Goal: Information Seeking & Learning: Learn about a topic

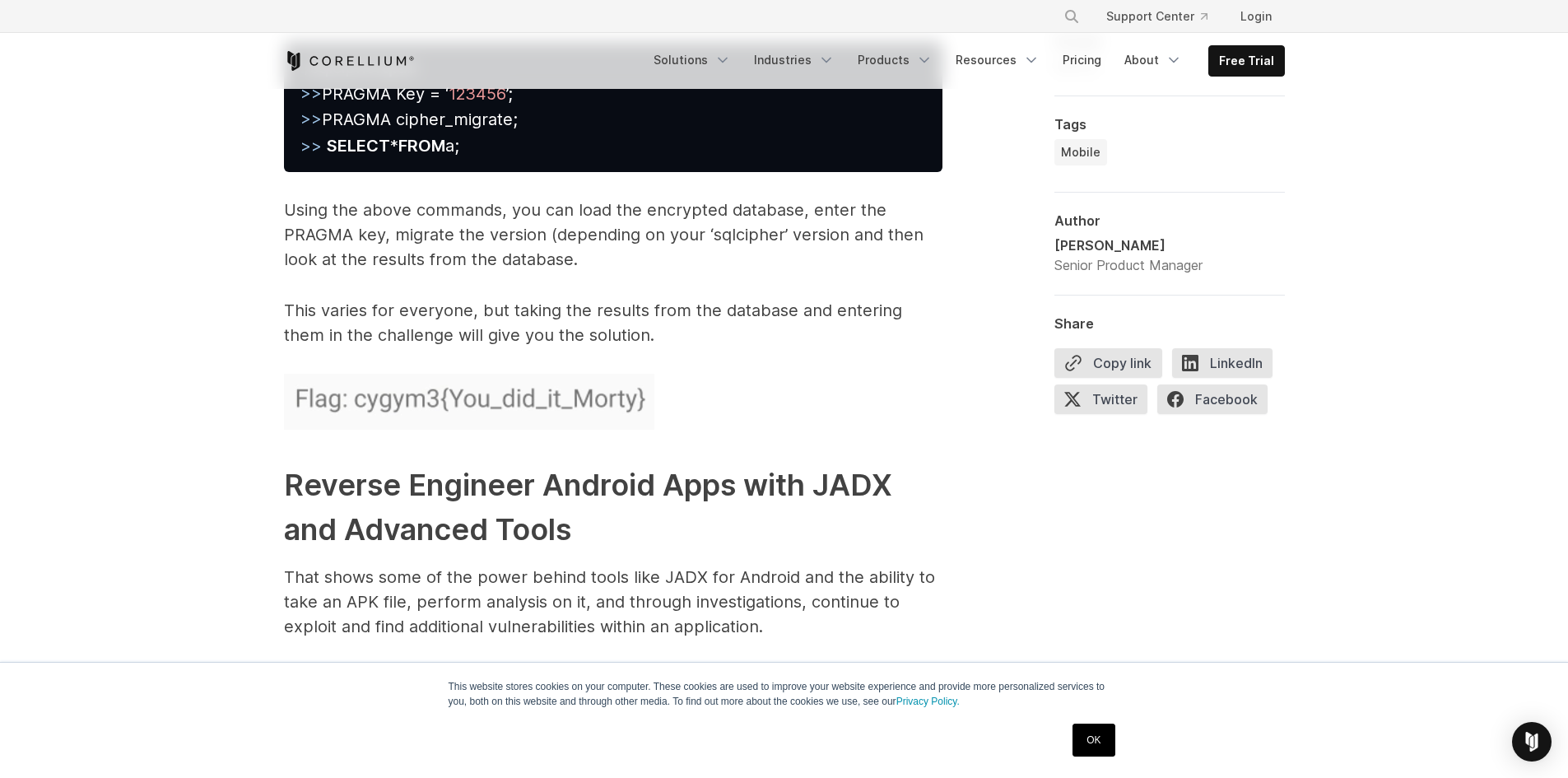
scroll to position [7984, 0]
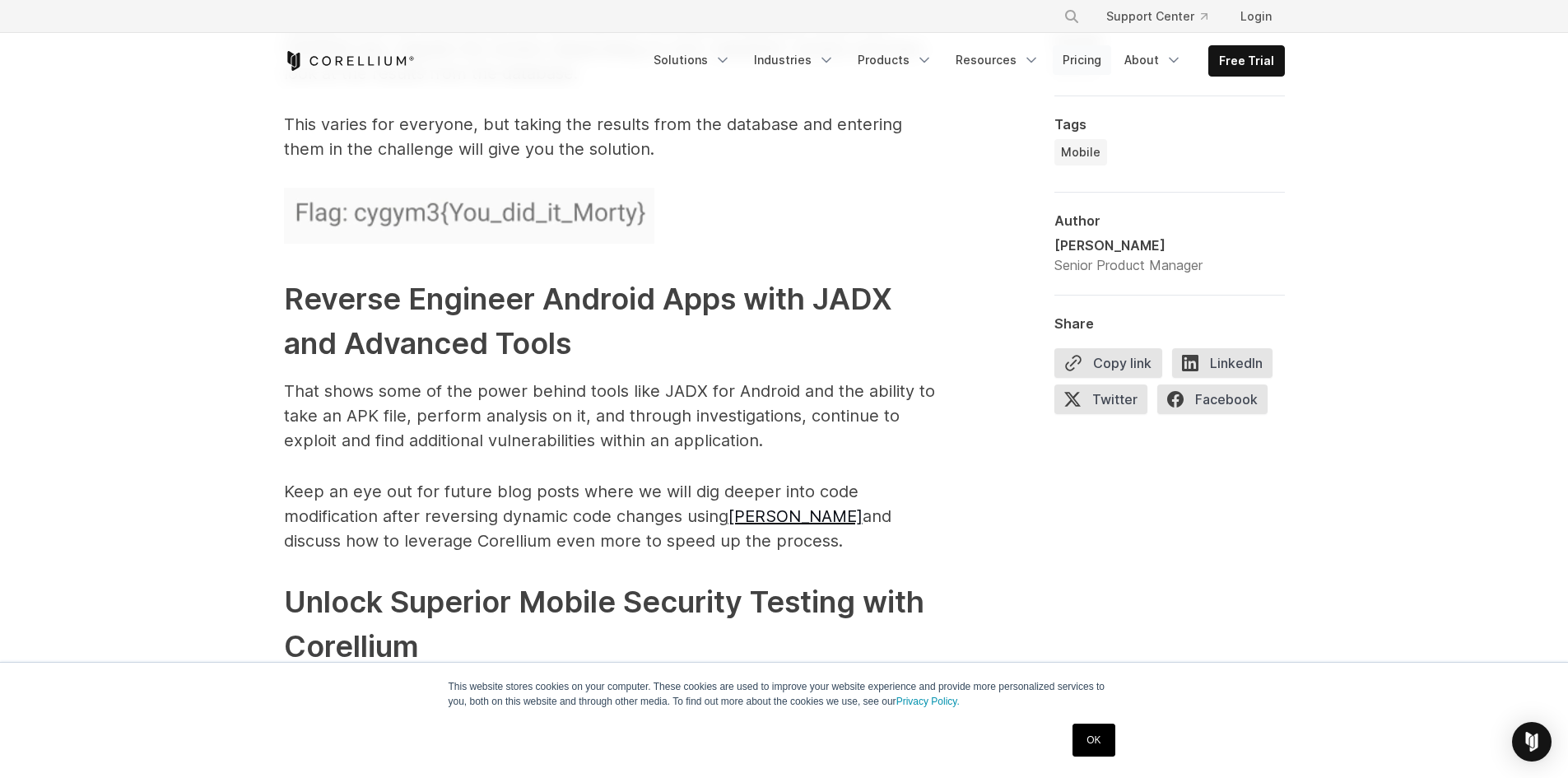
click at [1100, 59] on link "Pricing" at bounding box center [1082, 60] width 59 height 30
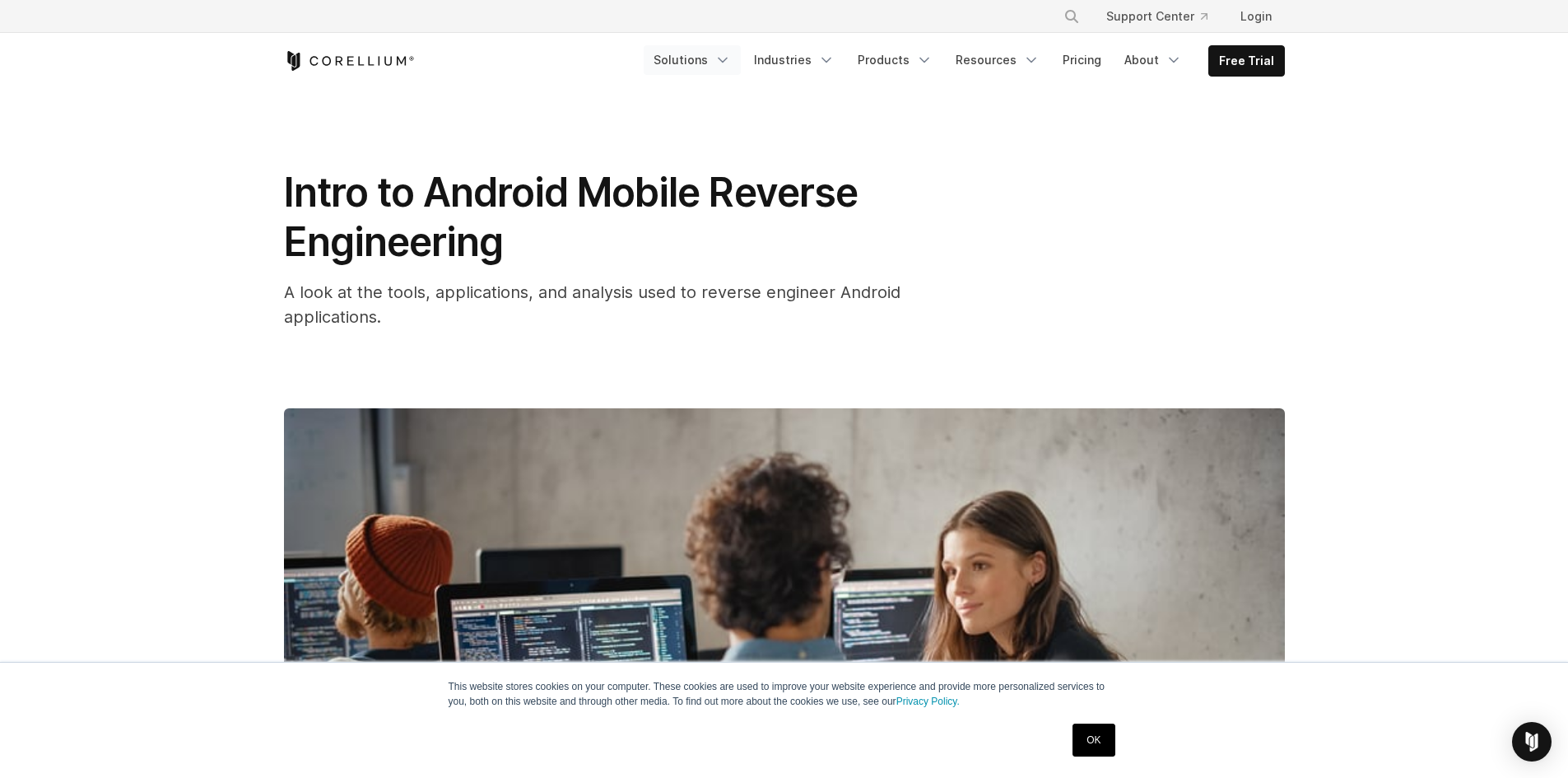
click at [741, 69] on link "Solutions" at bounding box center [692, 60] width 97 height 30
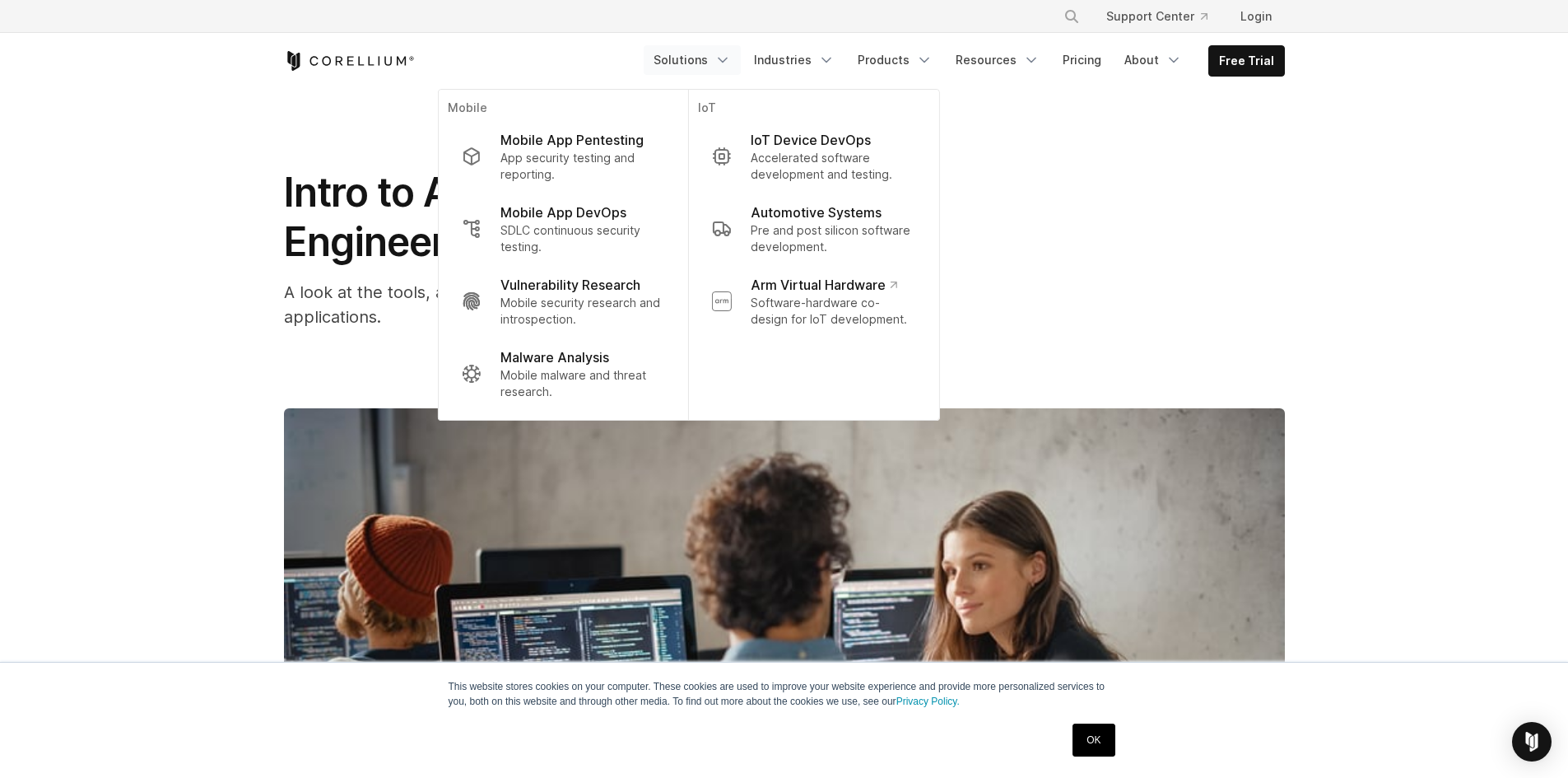
click at [1172, 103] on div "Intro to Android Mobile Reverse Engineering A look at the tools, applications, …" at bounding box center [785, 569] width 1054 height 961
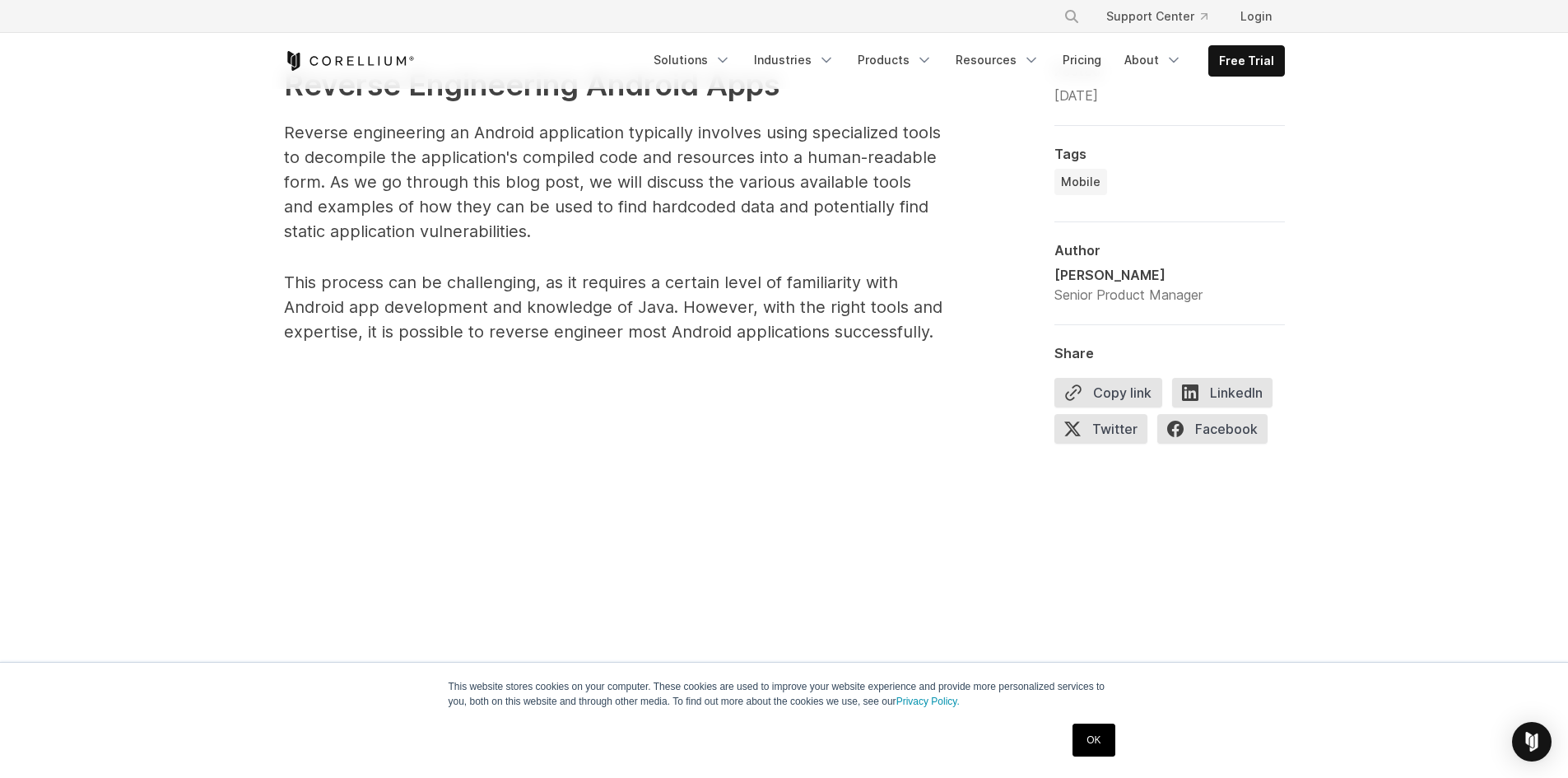
scroll to position [1070, 0]
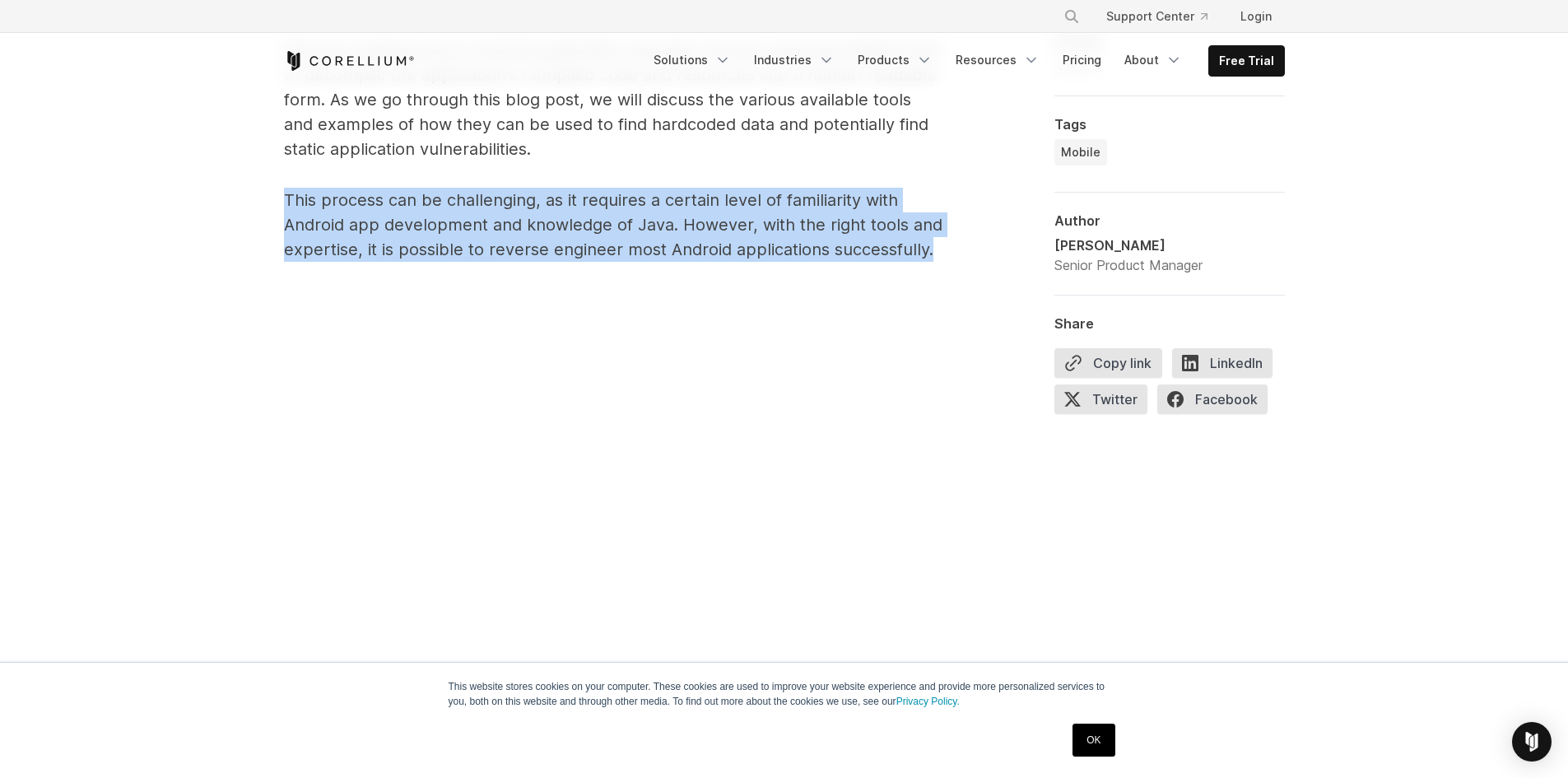
click at [508, 213] on p "This process can be challenging, as it requires a certain level of familiarity …" at bounding box center [613, 225] width 659 height 74
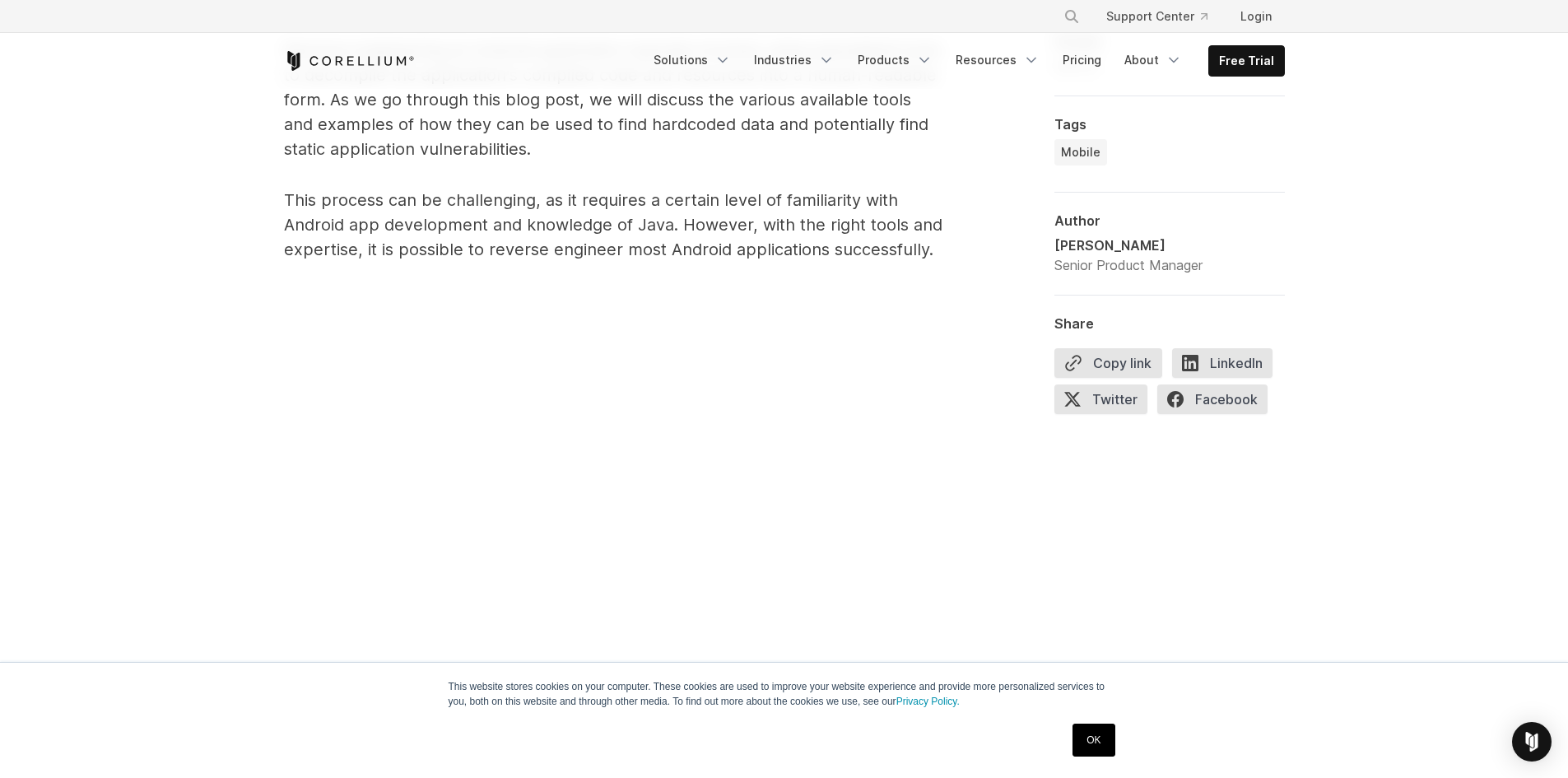
drag, startPoint x: 508, startPoint y: 213, endPoint x: 461, endPoint y: 214, distance: 47.0
click at [461, 214] on p "This process can be challenging, as it requires a certain level of familiarity …" at bounding box center [613, 225] width 659 height 74
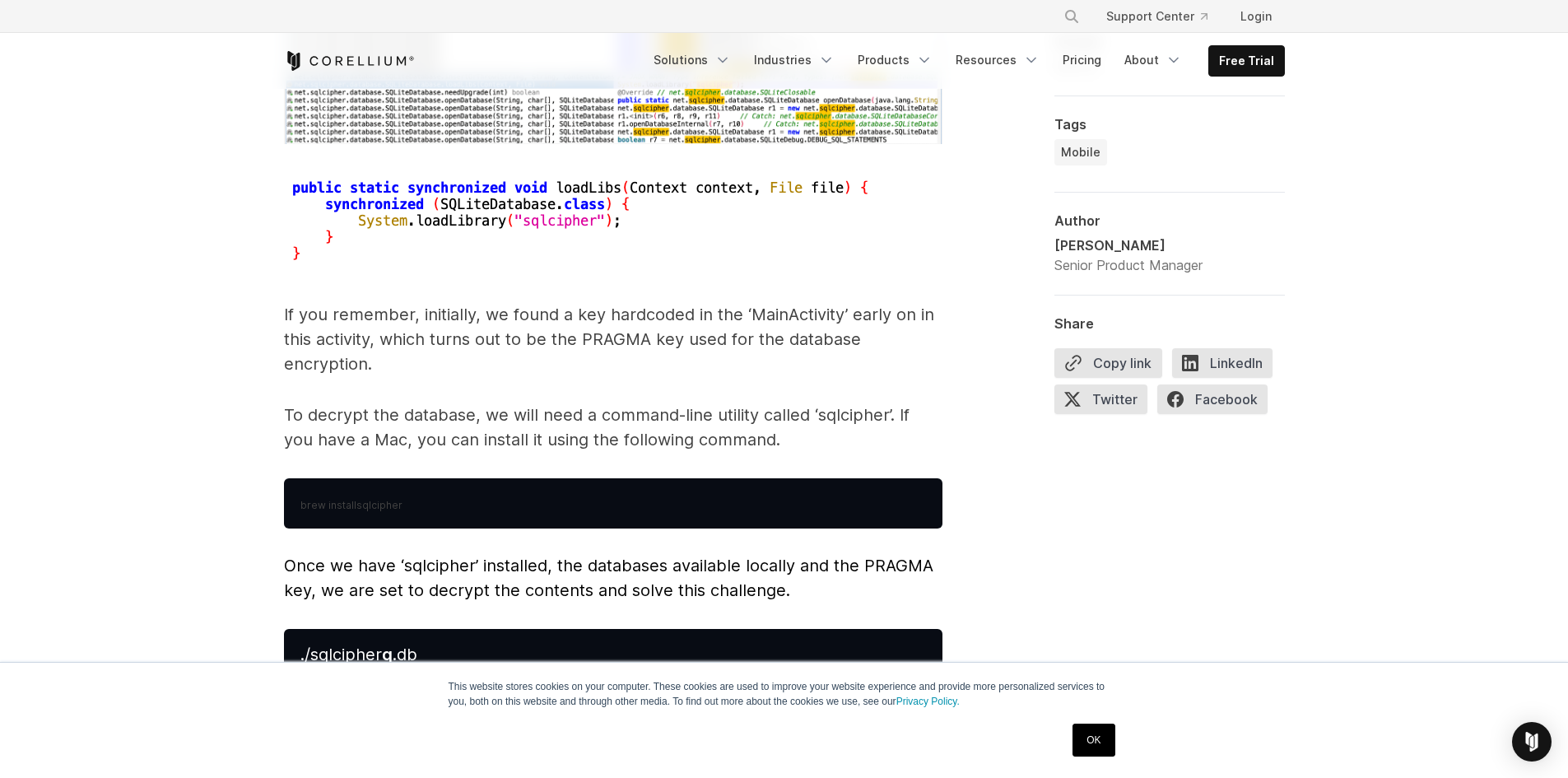
scroll to position [6920, 0]
